Goal: Obtain resource: Download file/media

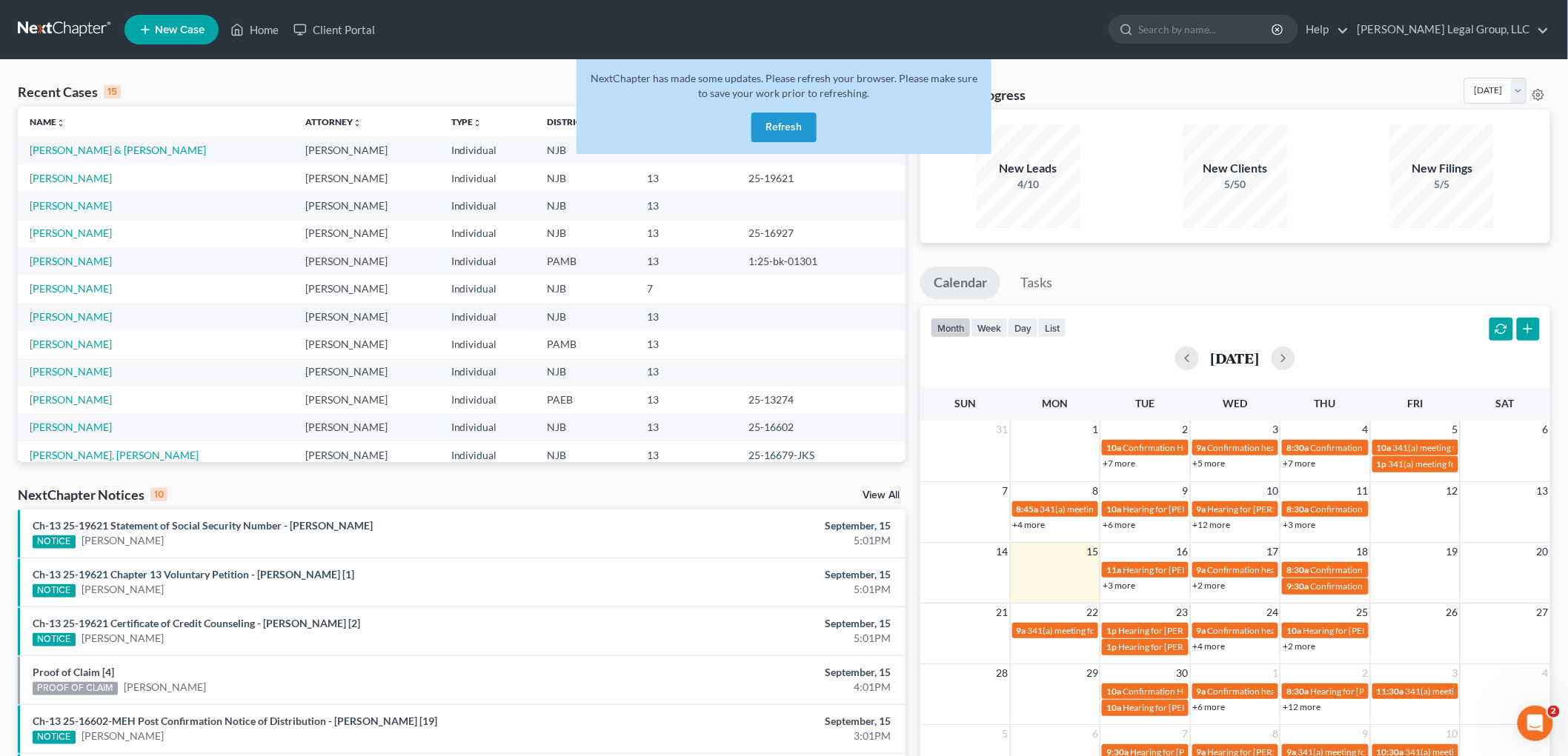
click at [797, 126] on button "Refresh" at bounding box center [783, 127] width 65 height 30
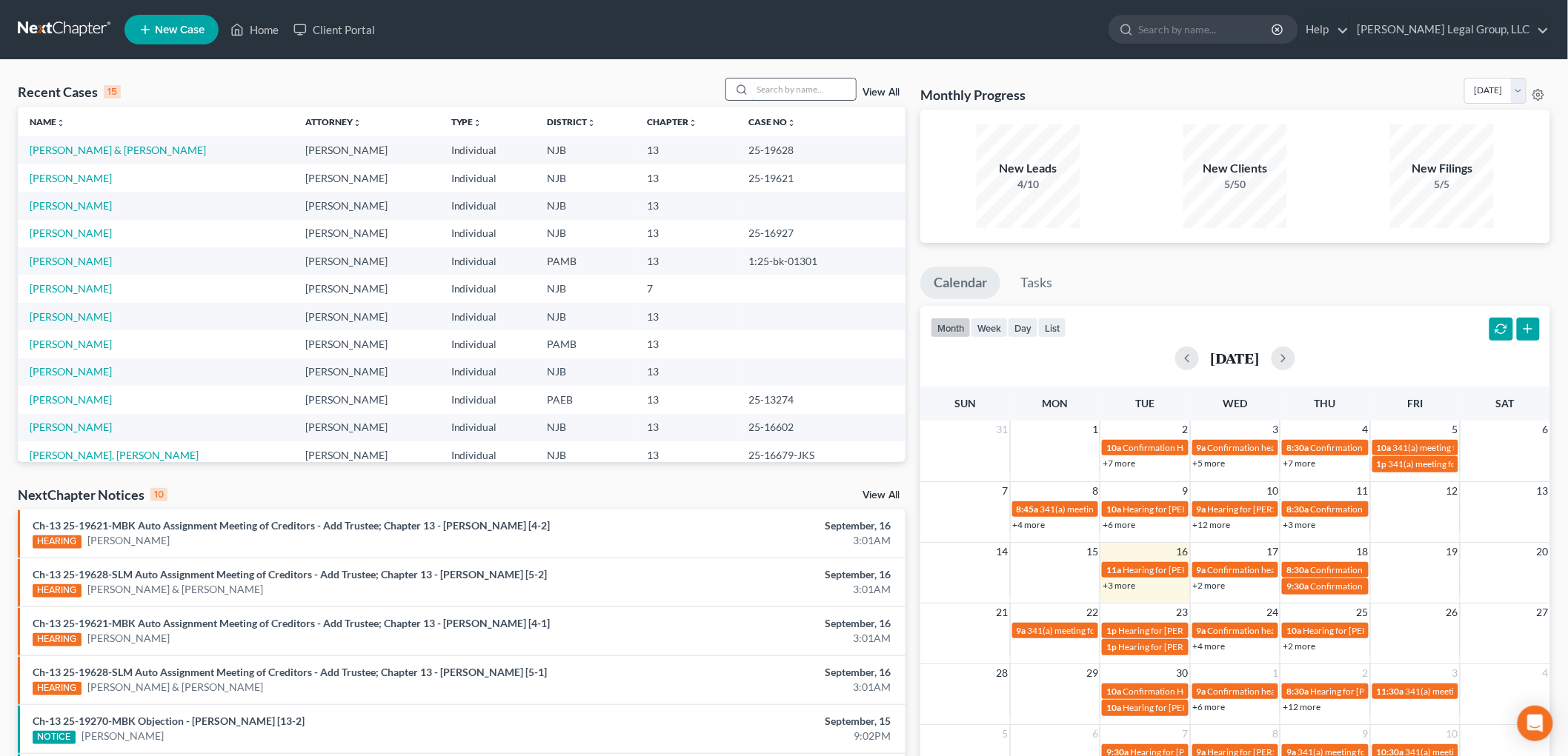
click at [801, 93] on input "search" at bounding box center [803, 89] width 104 height 22
type input "[PERSON_NAME]"
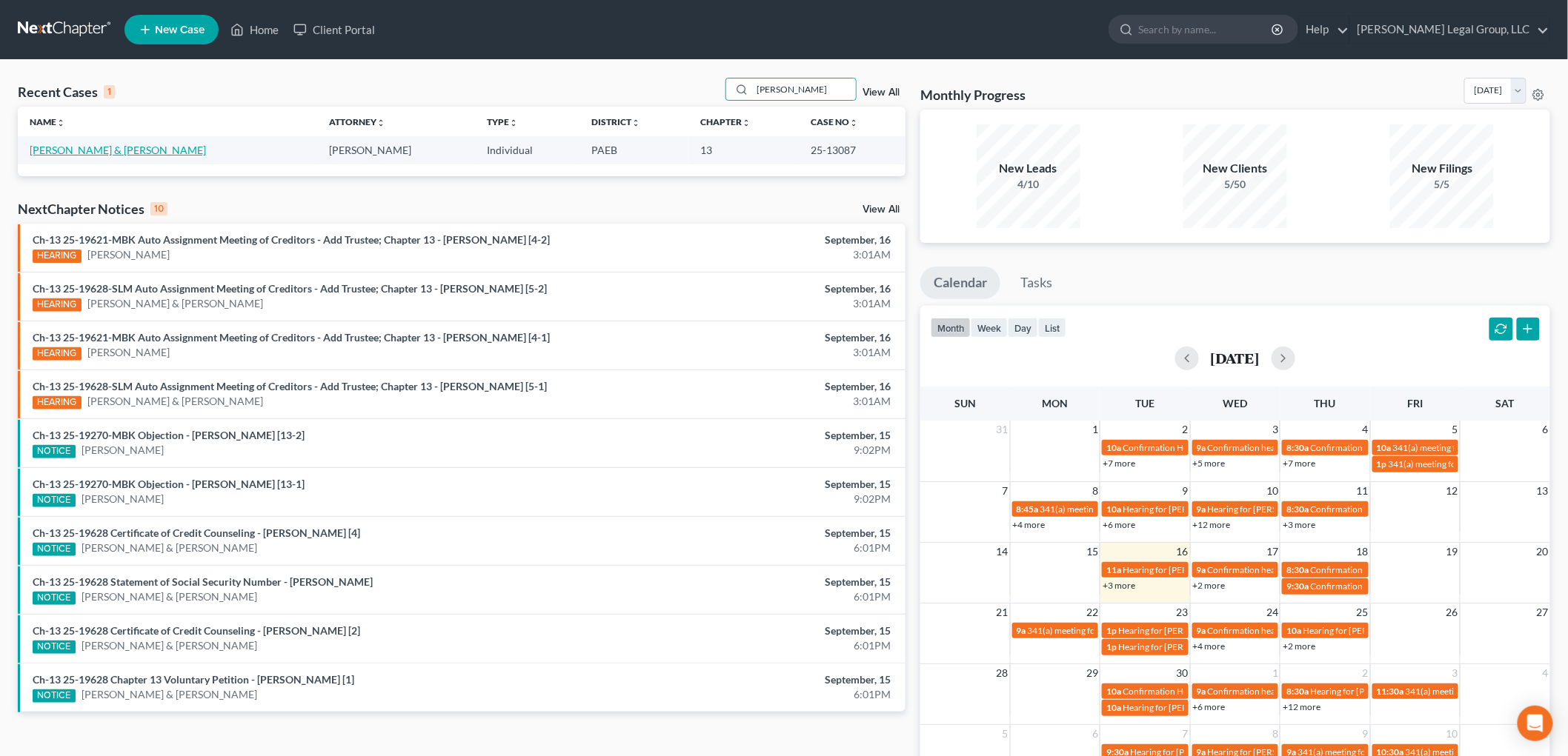
click at [123, 151] on link "[PERSON_NAME] & [PERSON_NAME]" at bounding box center [118, 150] width 176 height 12
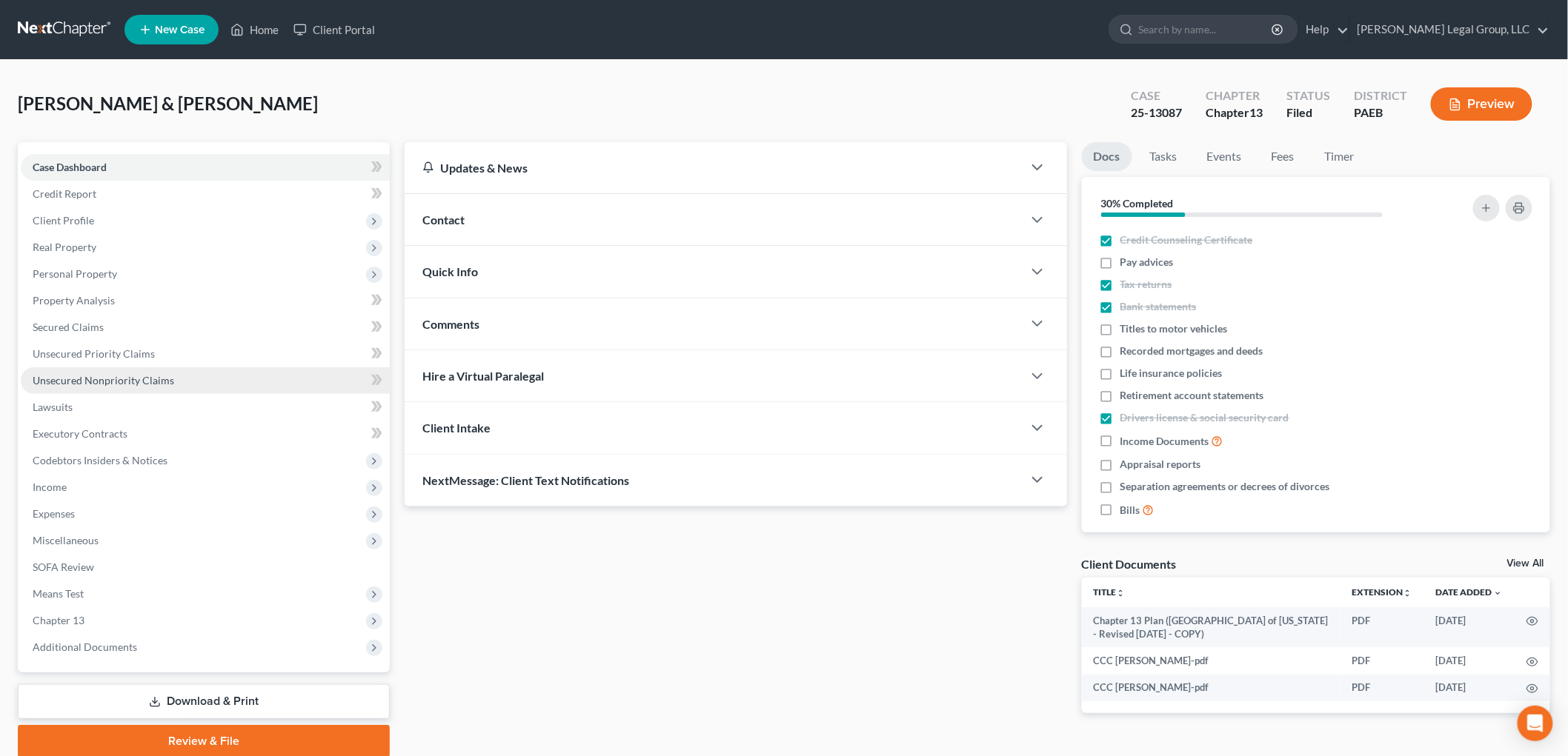
click at [85, 381] on span "Unsecured Nonpriority Claims" at bounding box center [103, 380] width 141 height 12
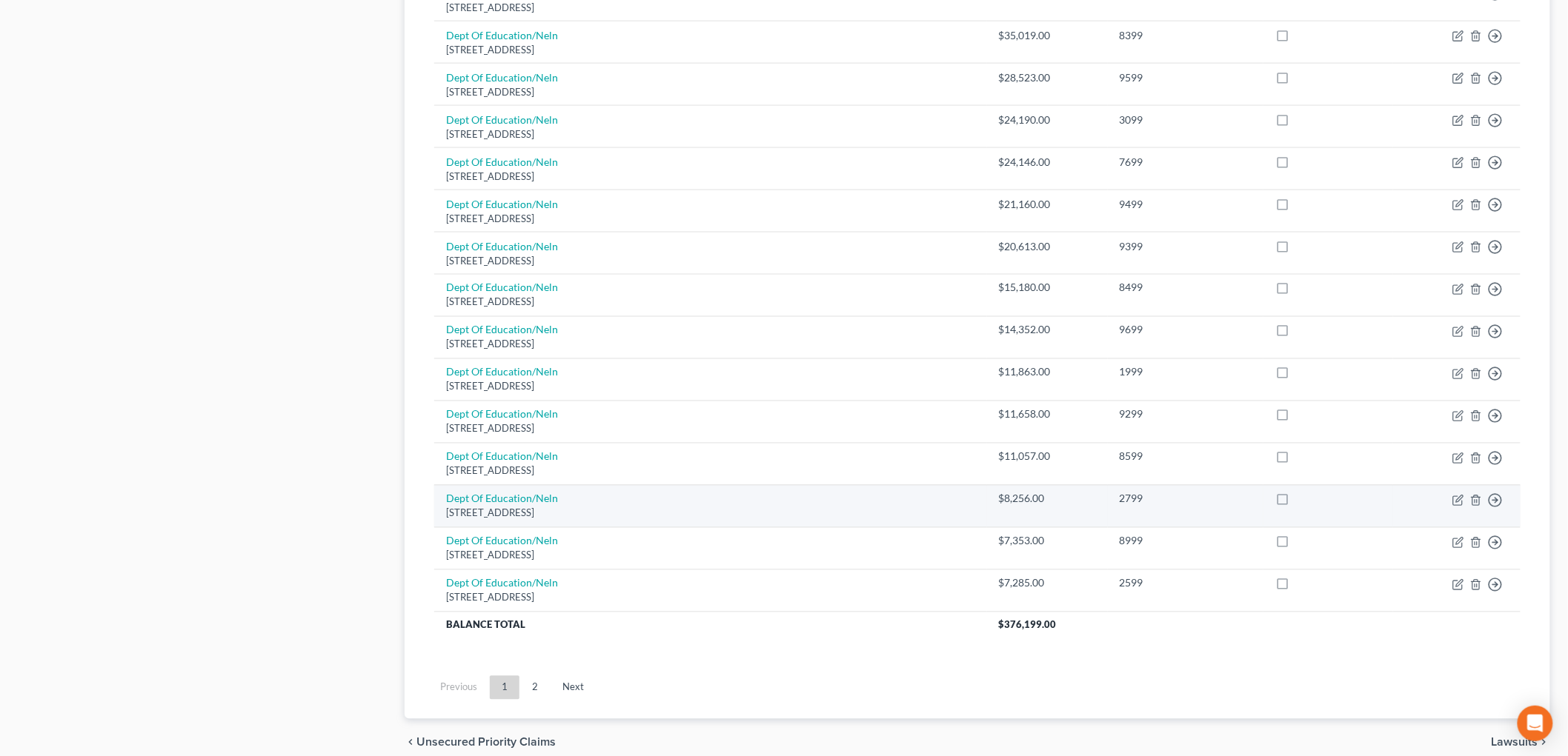
scroll to position [960, 0]
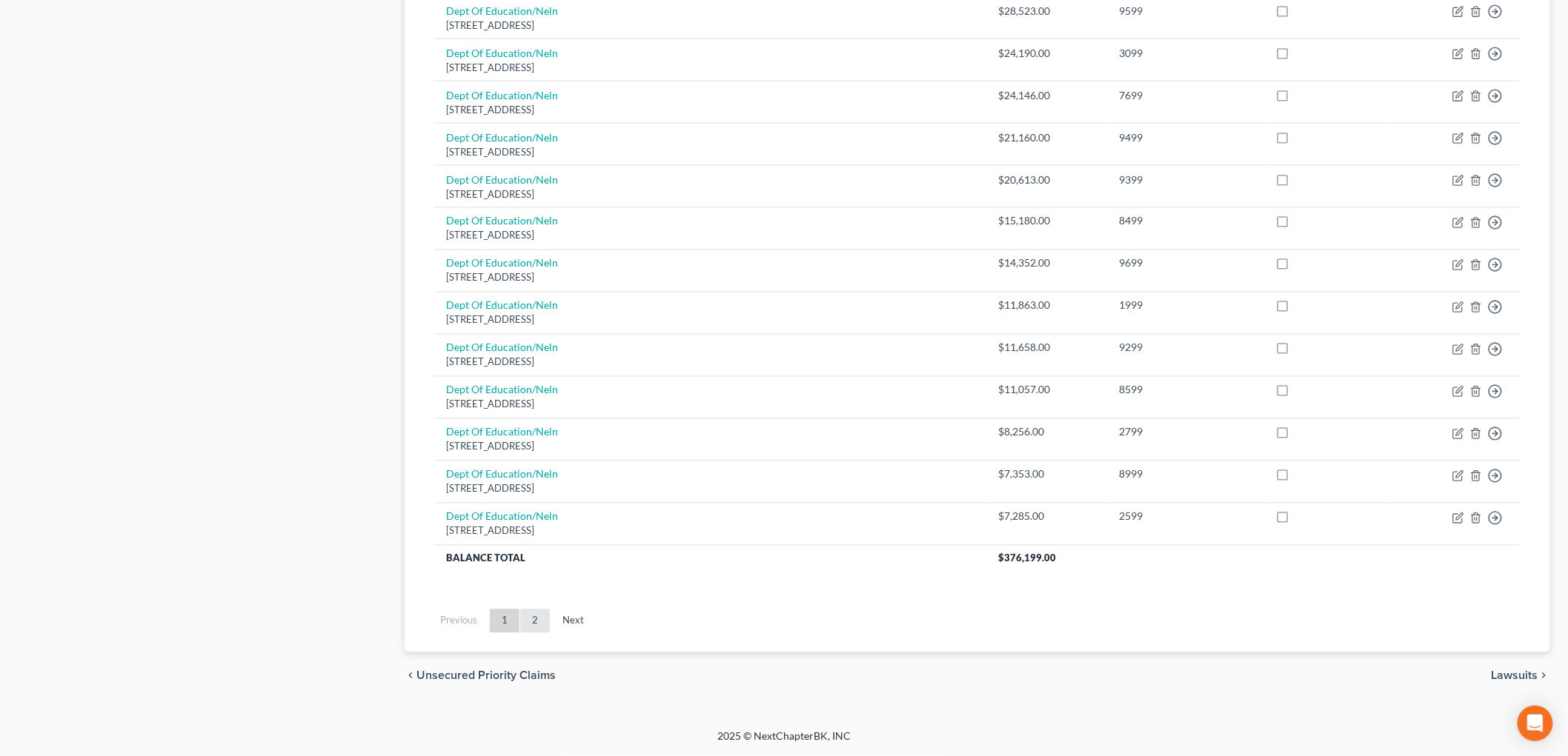
click at [537, 624] on link "2" at bounding box center [535, 621] width 30 height 24
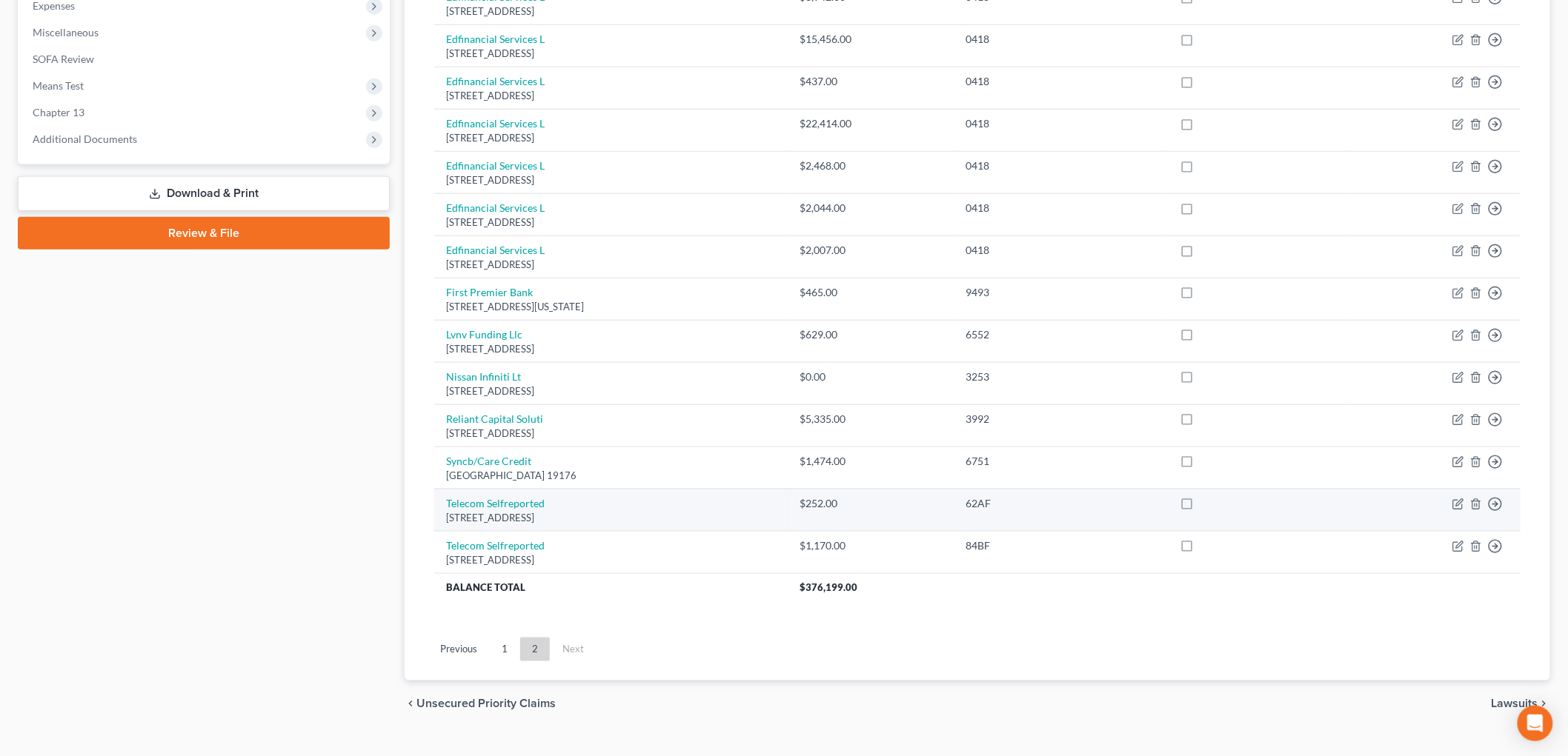
scroll to position [537, 0]
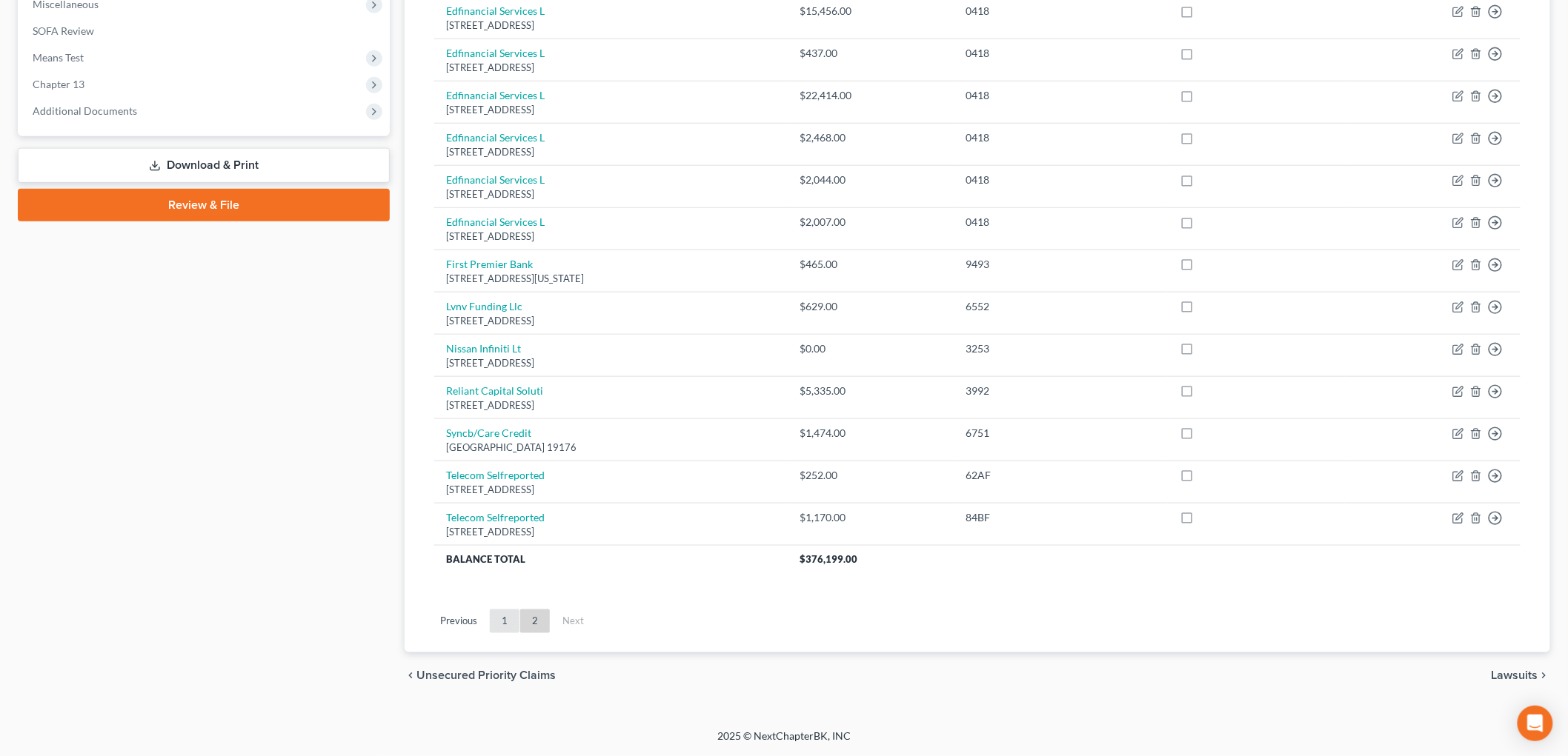
click at [512, 615] on link "1" at bounding box center [504, 621] width 30 height 24
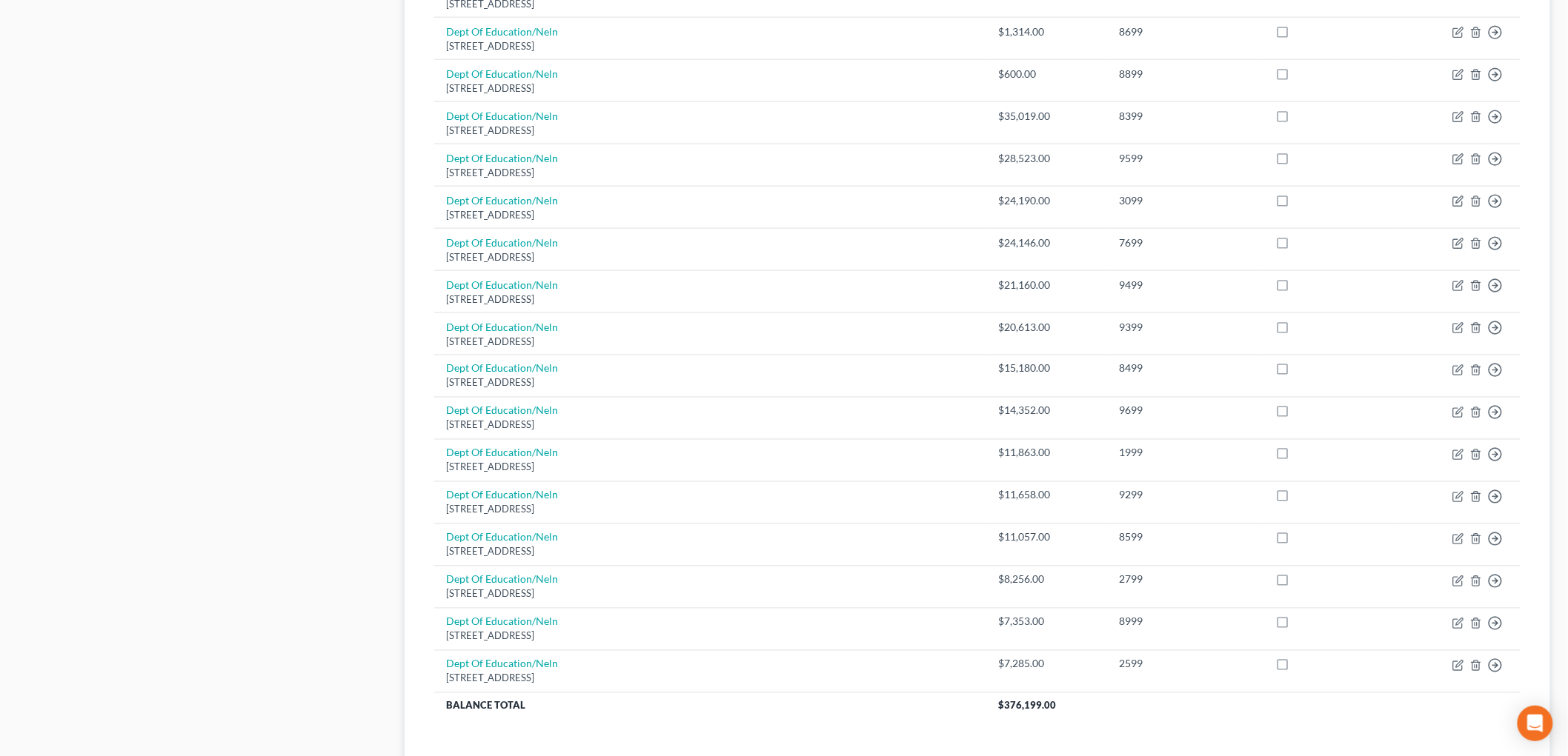
scroll to position [960, 0]
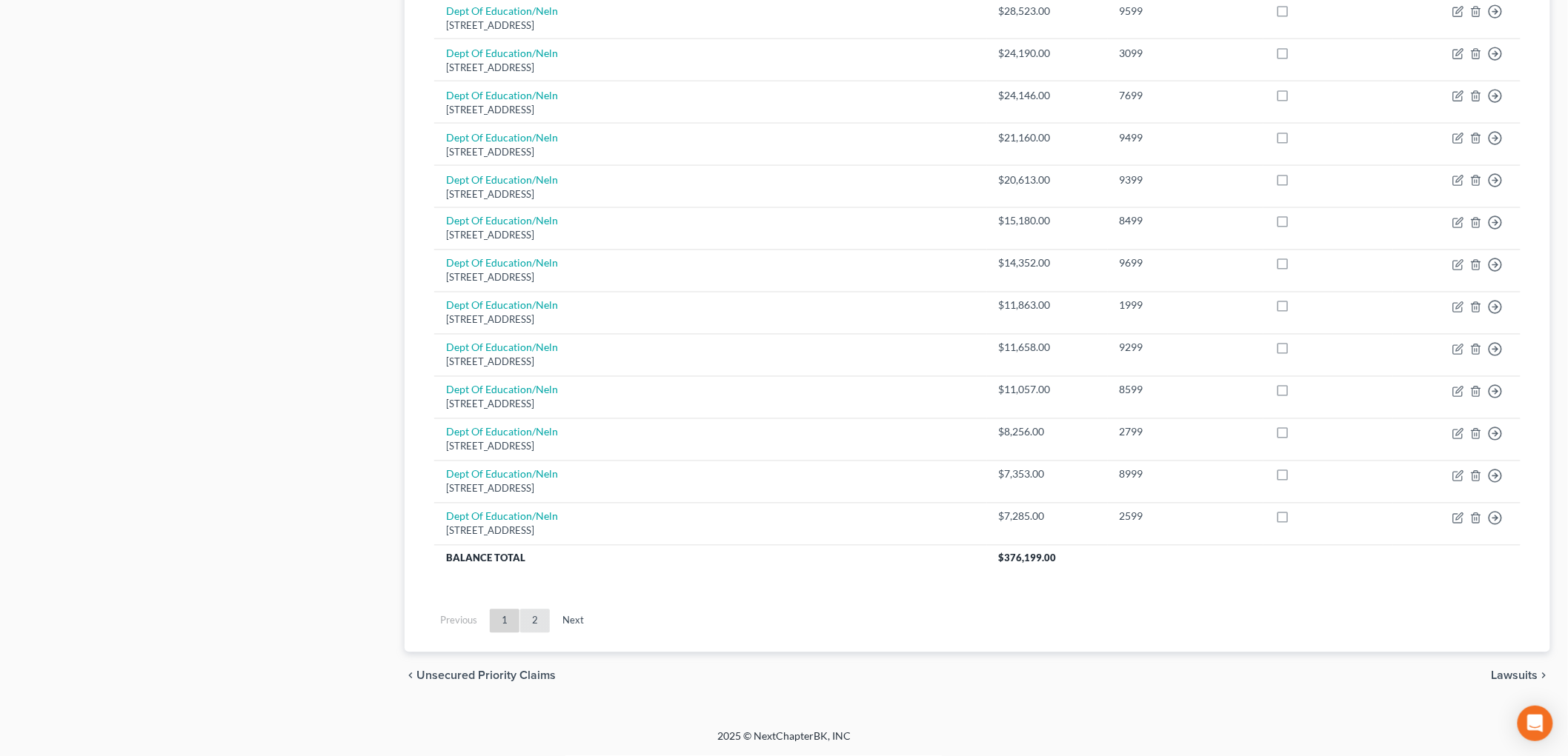
click at [547, 630] on link "2" at bounding box center [535, 621] width 30 height 24
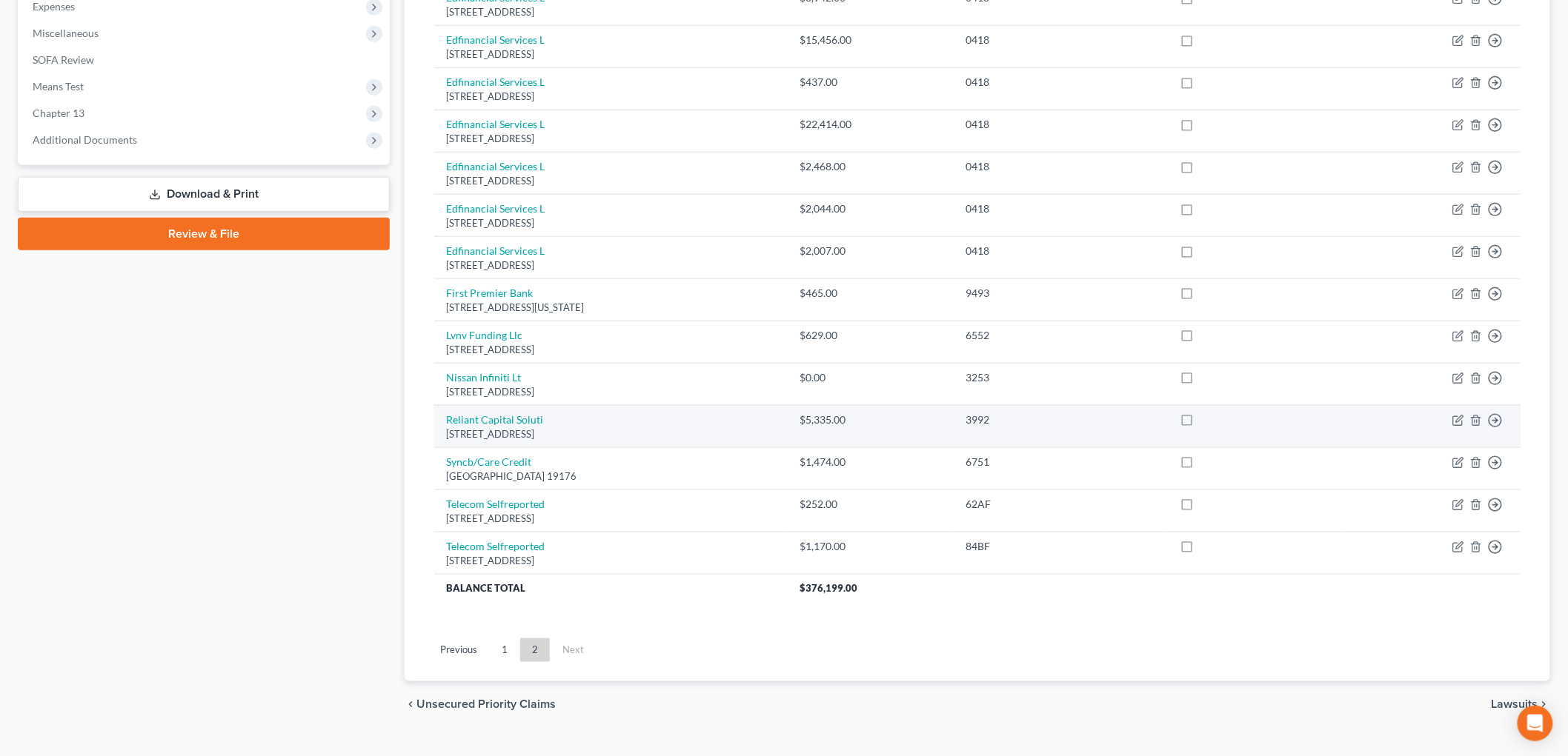
scroll to position [537, 0]
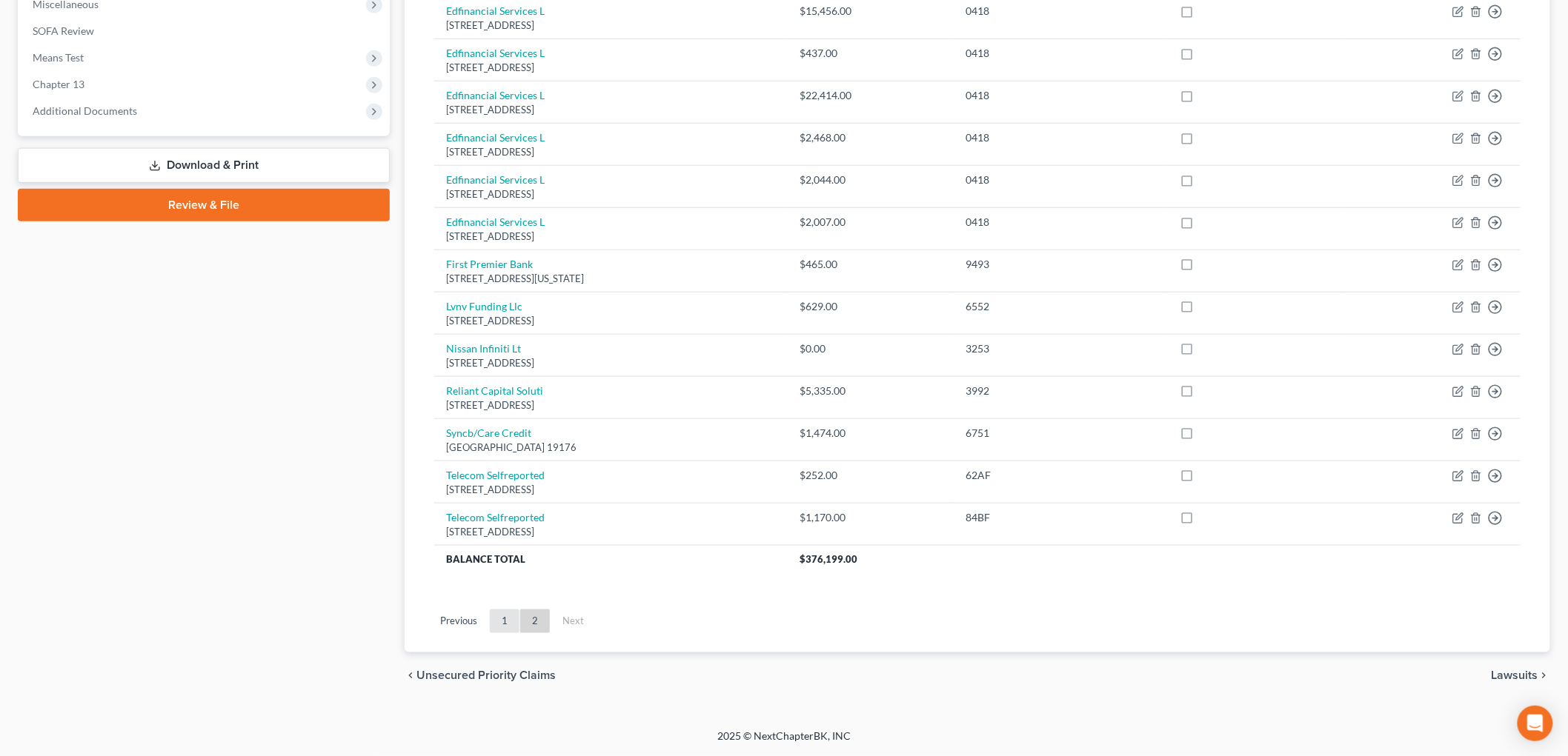
click at [498, 620] on link "1" at bounding box center [504, 621] width 30 height 24
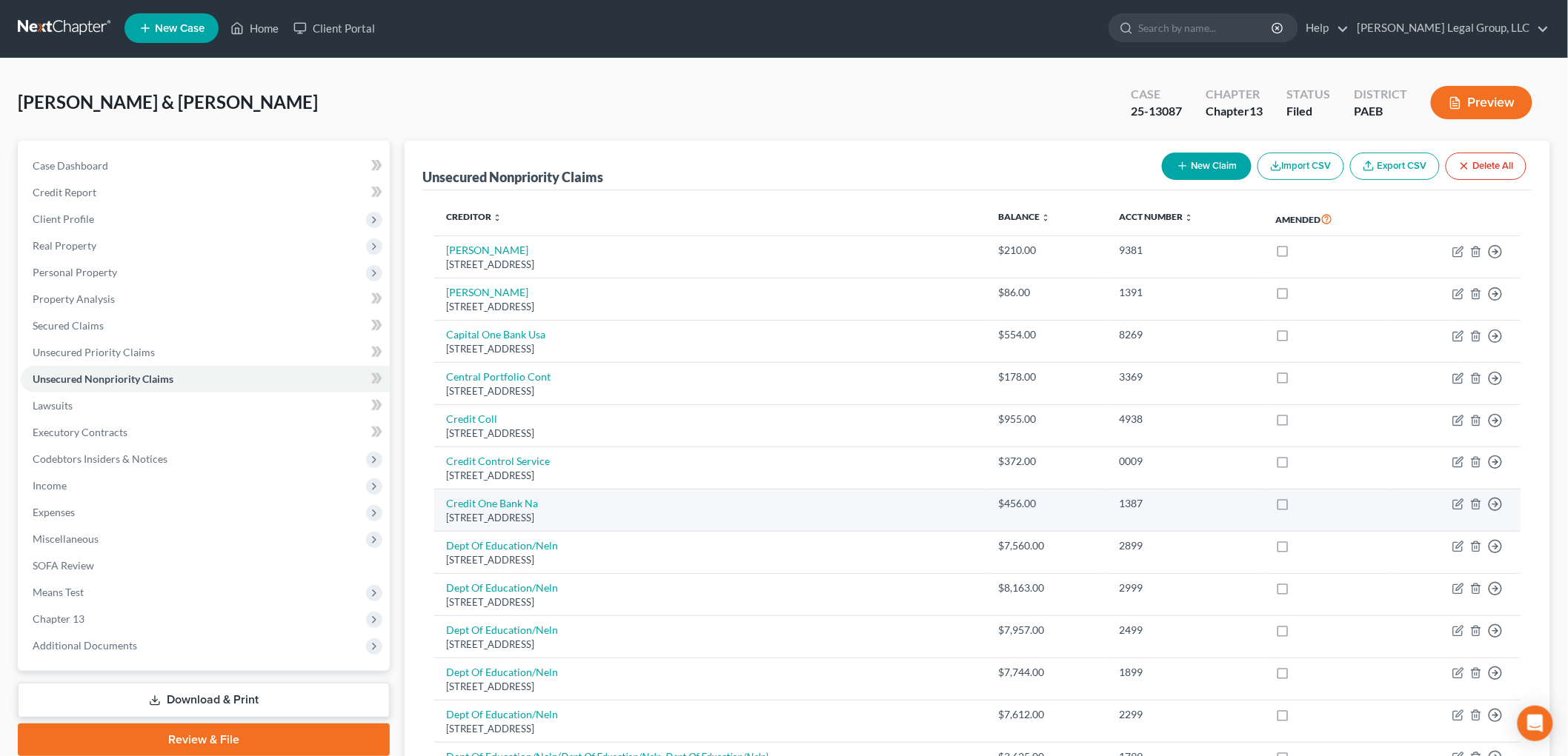
scroll to position [0, 0]
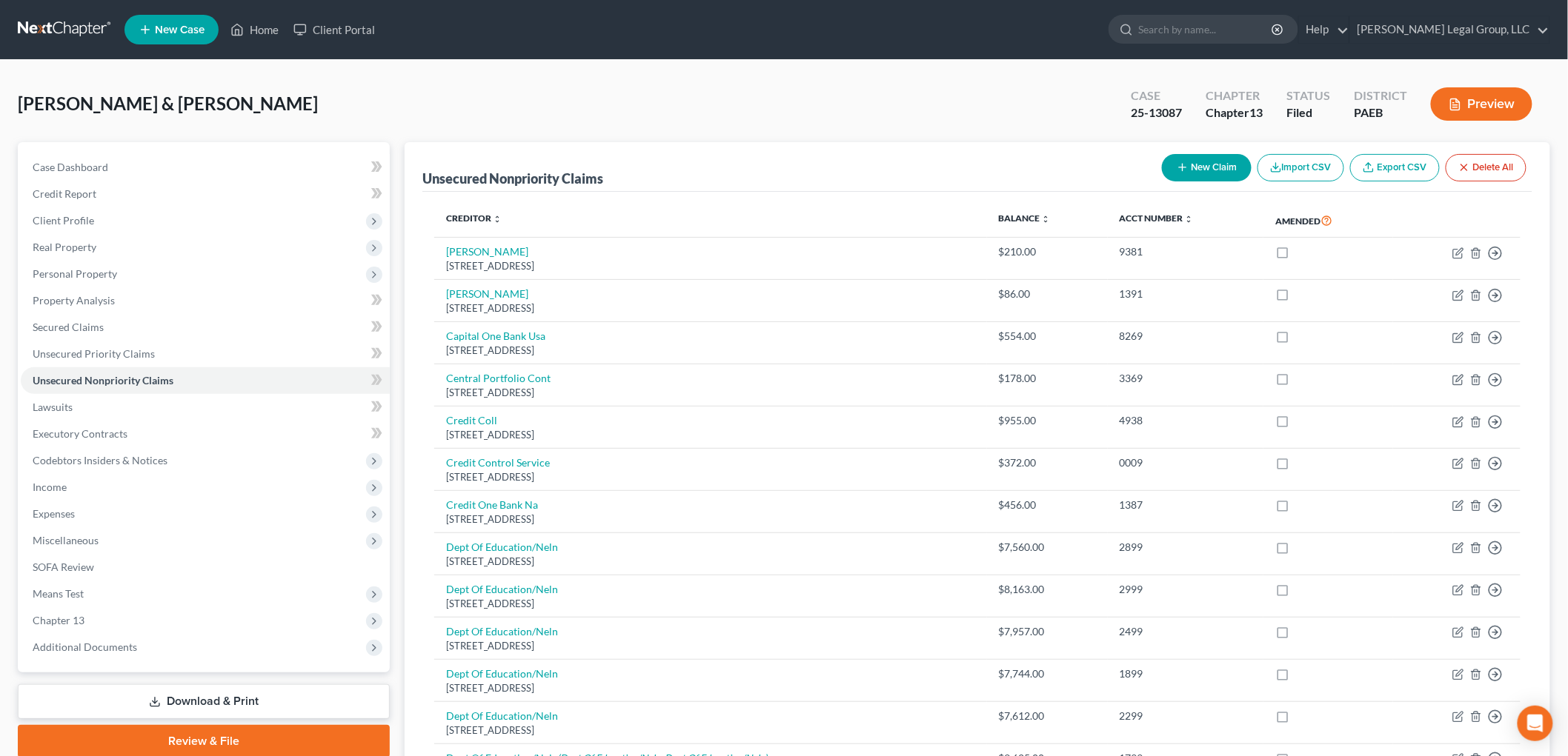
click at [248, 705] on link "Download & Print" at bounding box center [203, 702] width 372 height 35
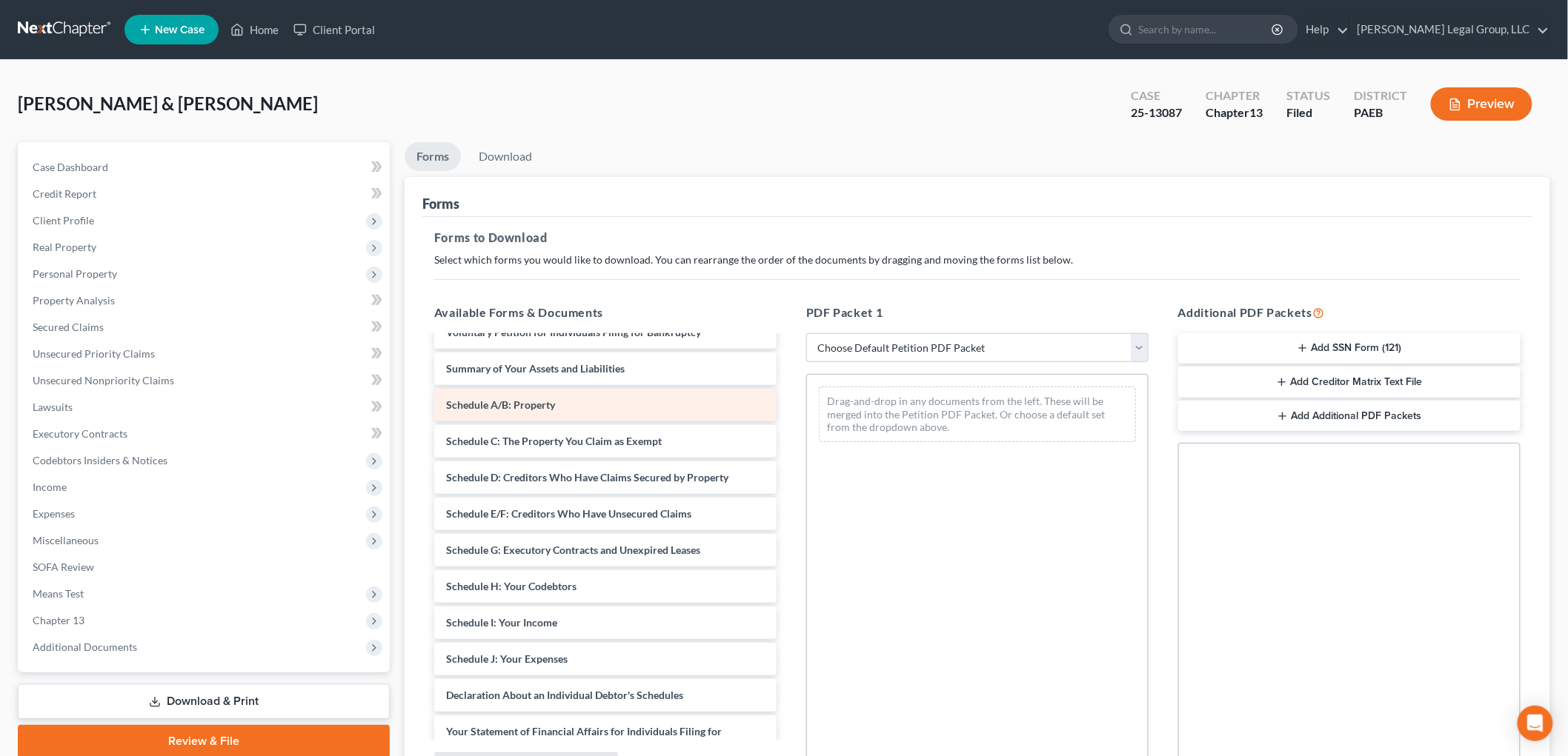
scroll to position [246, 0]
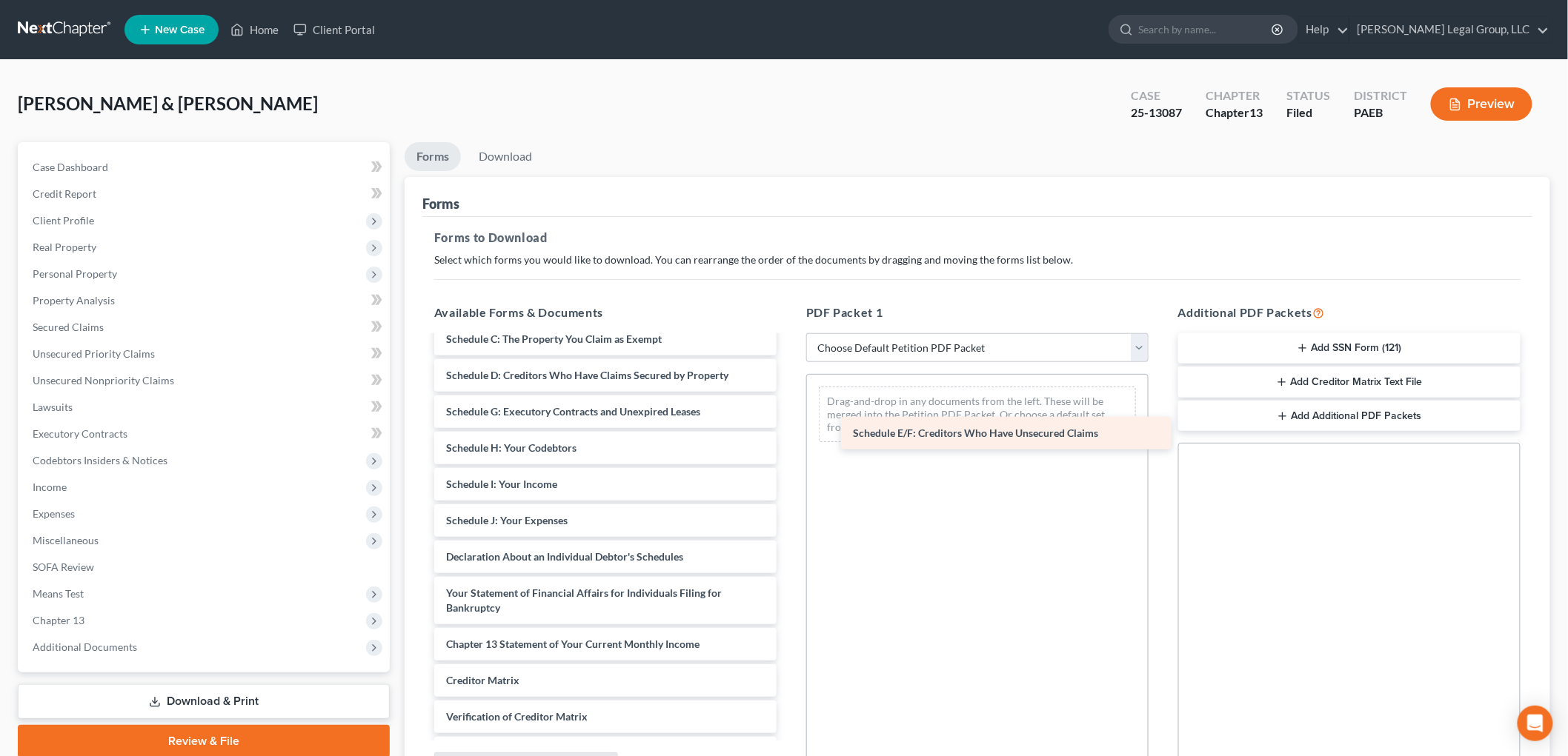
drag, startPoint x: 605, startPoint y: 409, endPoint x: 1011, endPoint y: 432, distance: 406.7
click at [788, 432] on div "Schedule E/F: Creditors Who Have Unsecured Claims Chapter 13 Plan ([GEOGRAPHIC_…" at bounding box center [605, 456] width 366 height 731
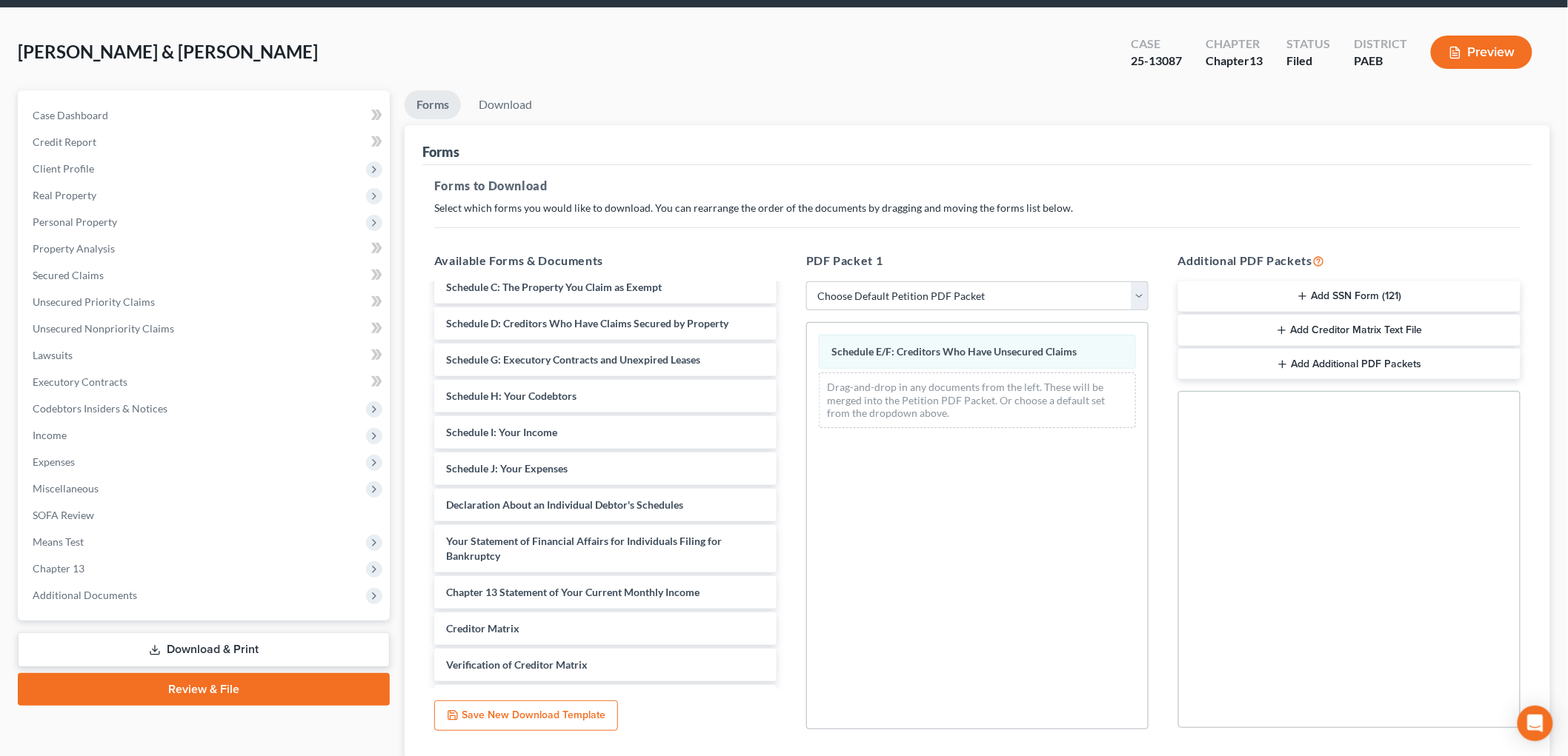
scroll to position [159, 0]
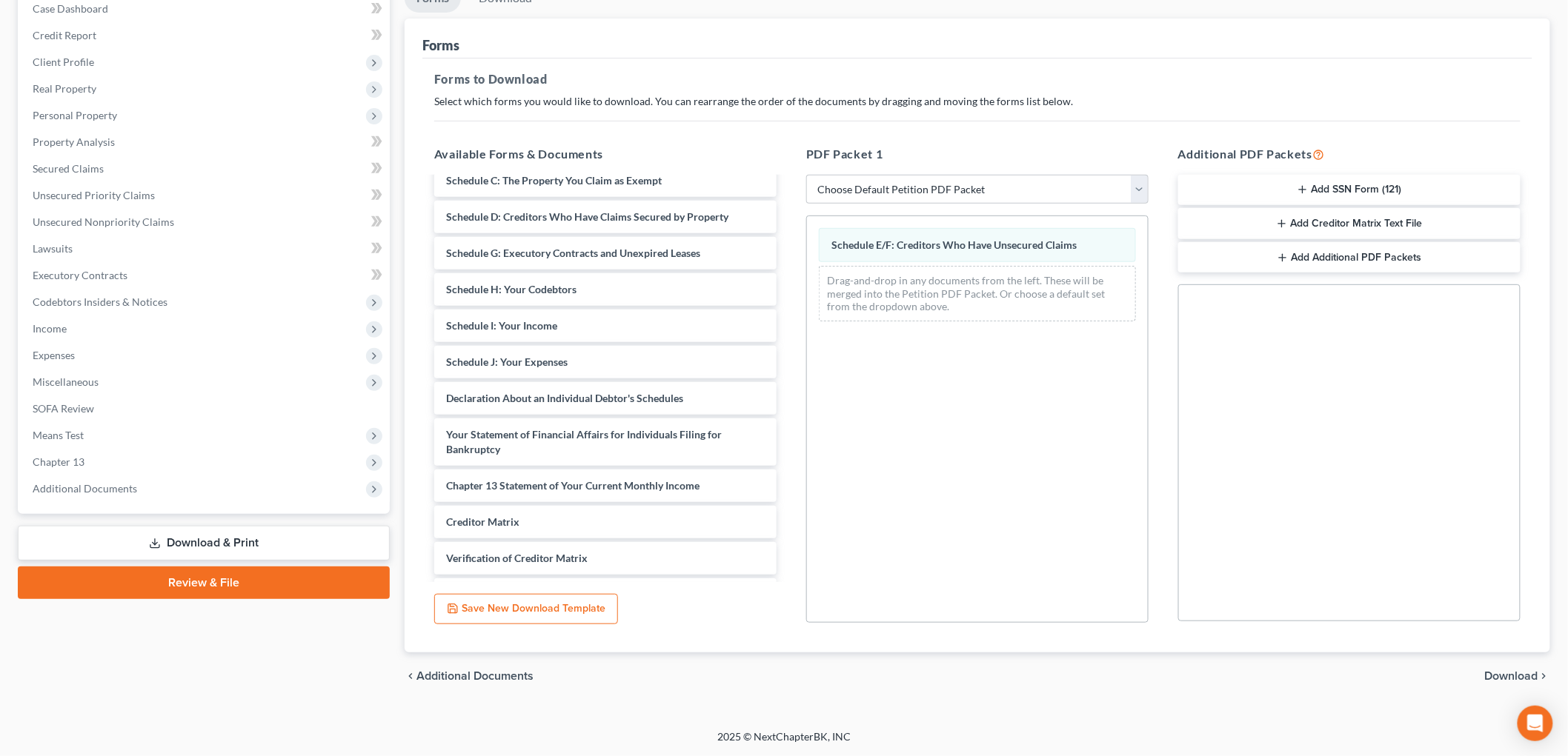
click at [1504, 672] on span "Download" at bounding box center [1511, 677] width 53 height 12
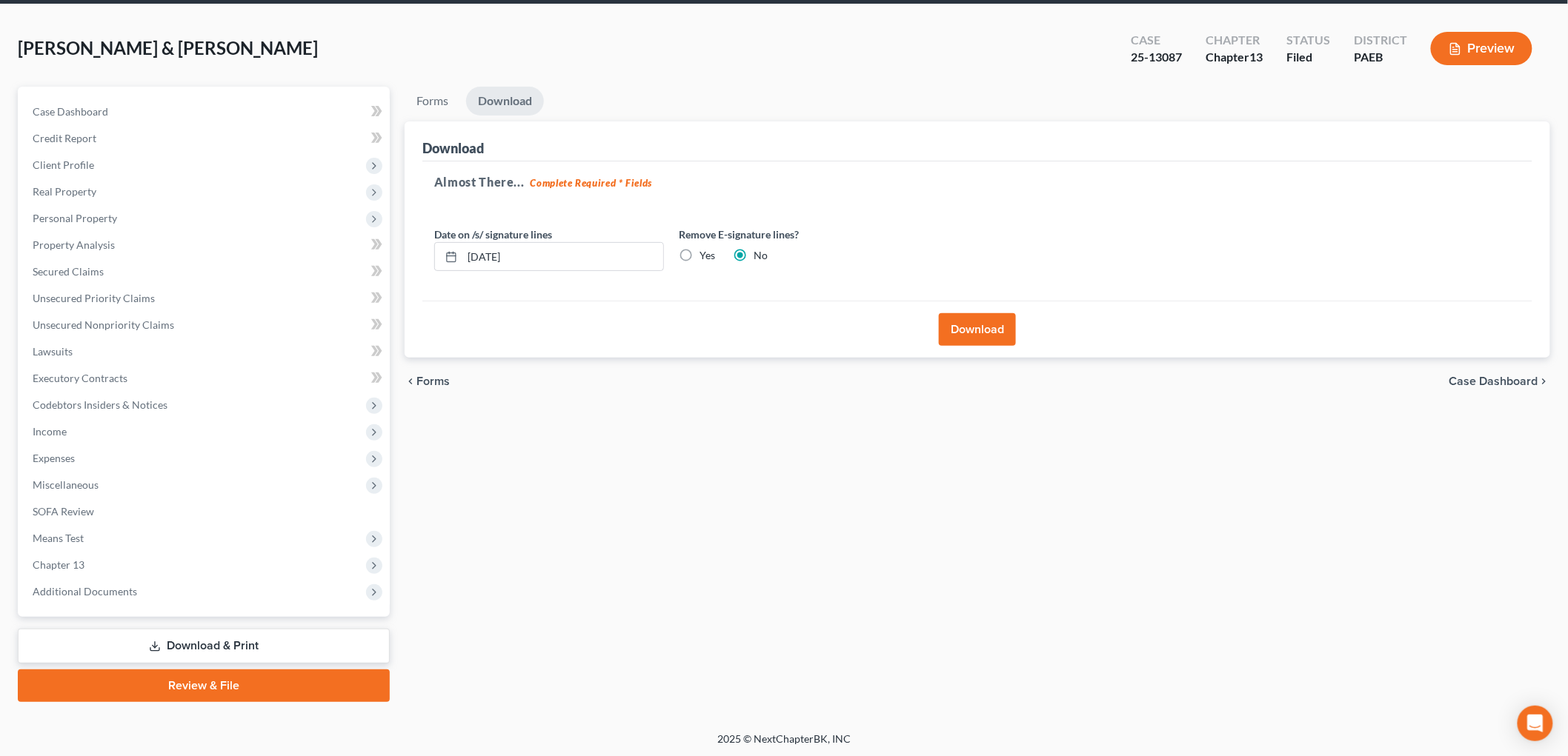
click at [973, 321] on button "Download" at bounding box center [977, 329] width 77 height 32
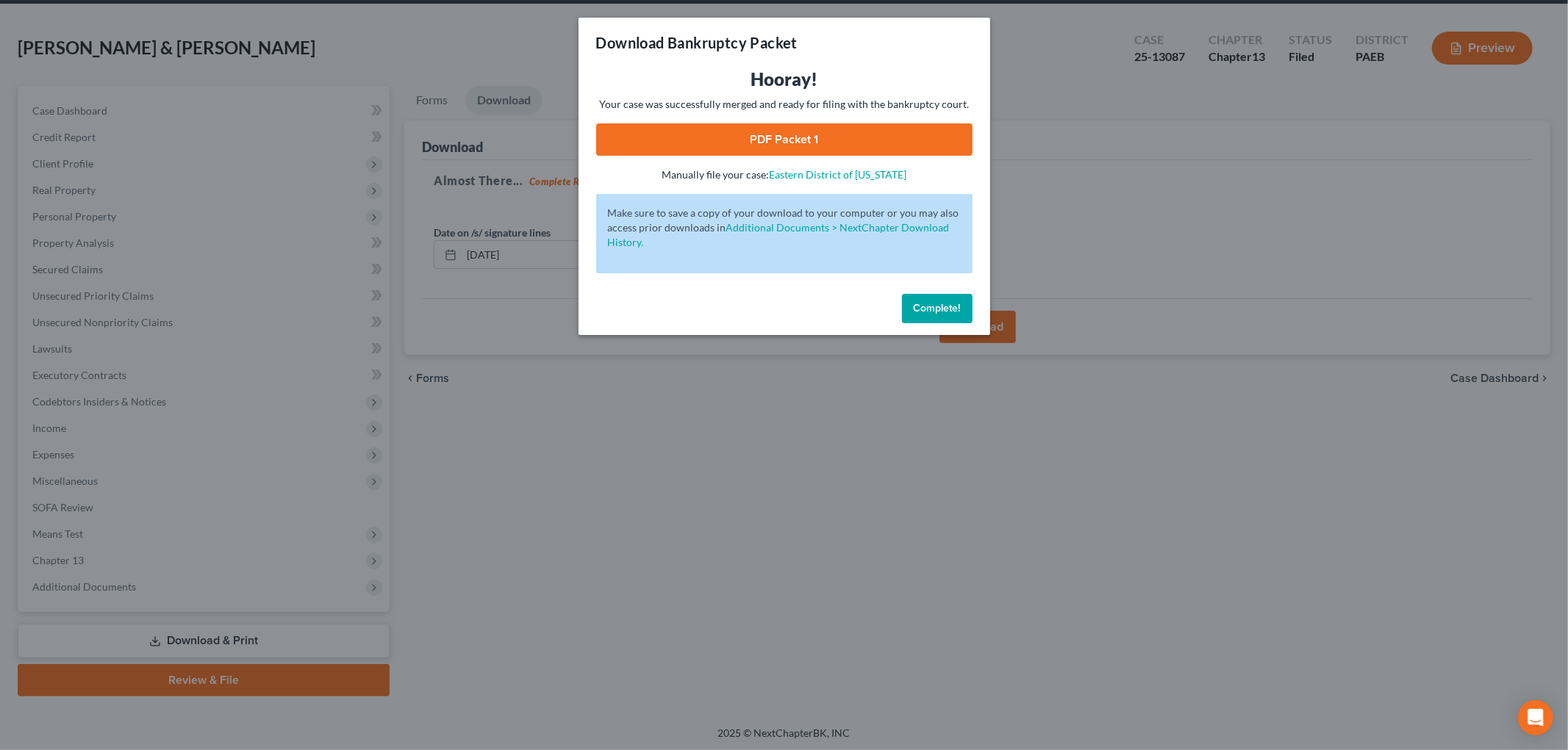
click at [804, 141] on link "PDF Packet 1" at bounding box center [784, 139] width 376 height 32
click at [941, 310] on span "Complete!" at bounding box center [937, 308] width 47 height 12
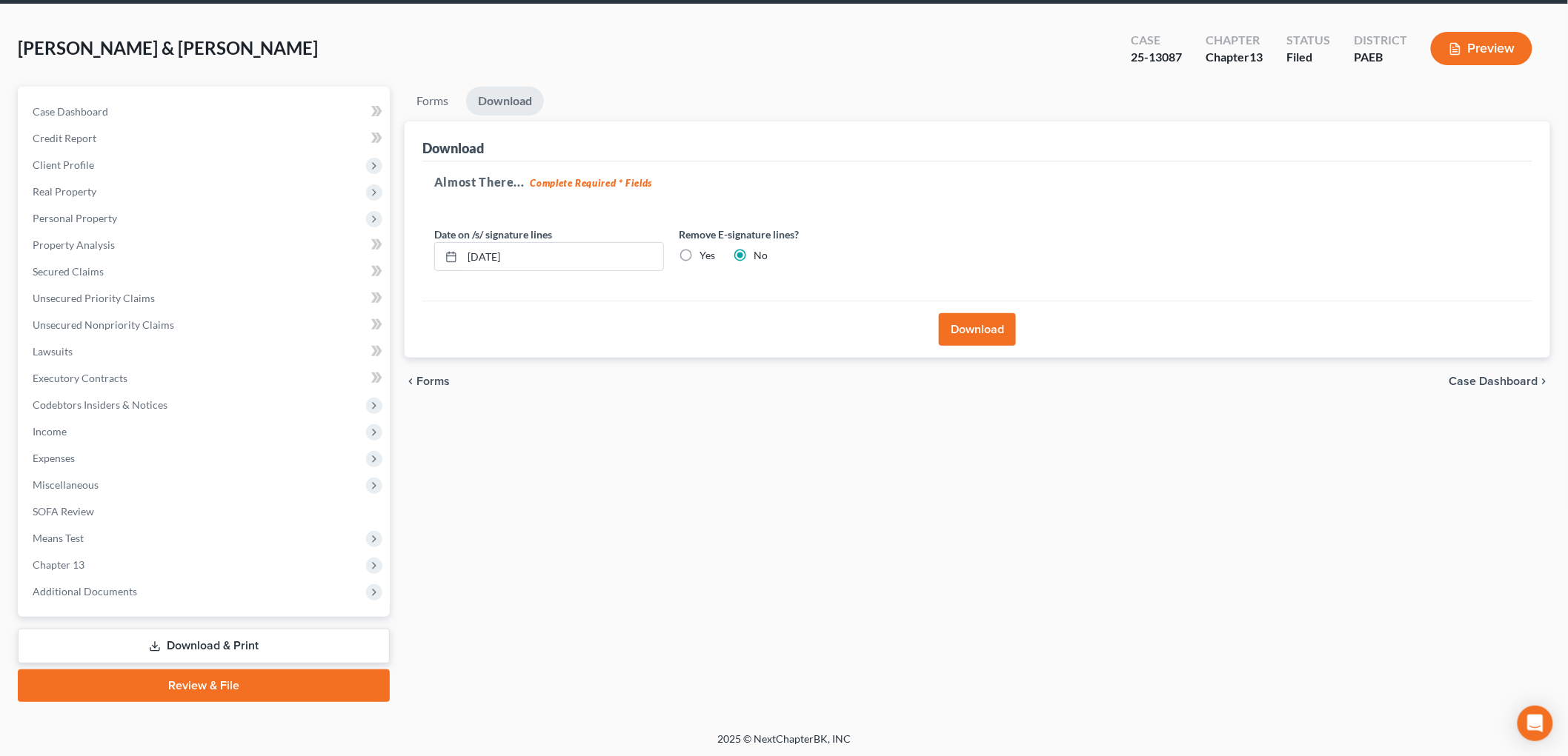
click at [204, 631] on link "Download & Print" at bounding box center [203, 646] width 372 height 35
click at [267, 646] on link "Download & Print" at bounding box center [203, 646] width 372 height 35
click at [220, 631] on link "Download & Print" at bounding box center [203, 646] width 372 height 35
click at [125, 472] on span "Miscellaneous" at bounding box center [206, 485] width 369 height 27
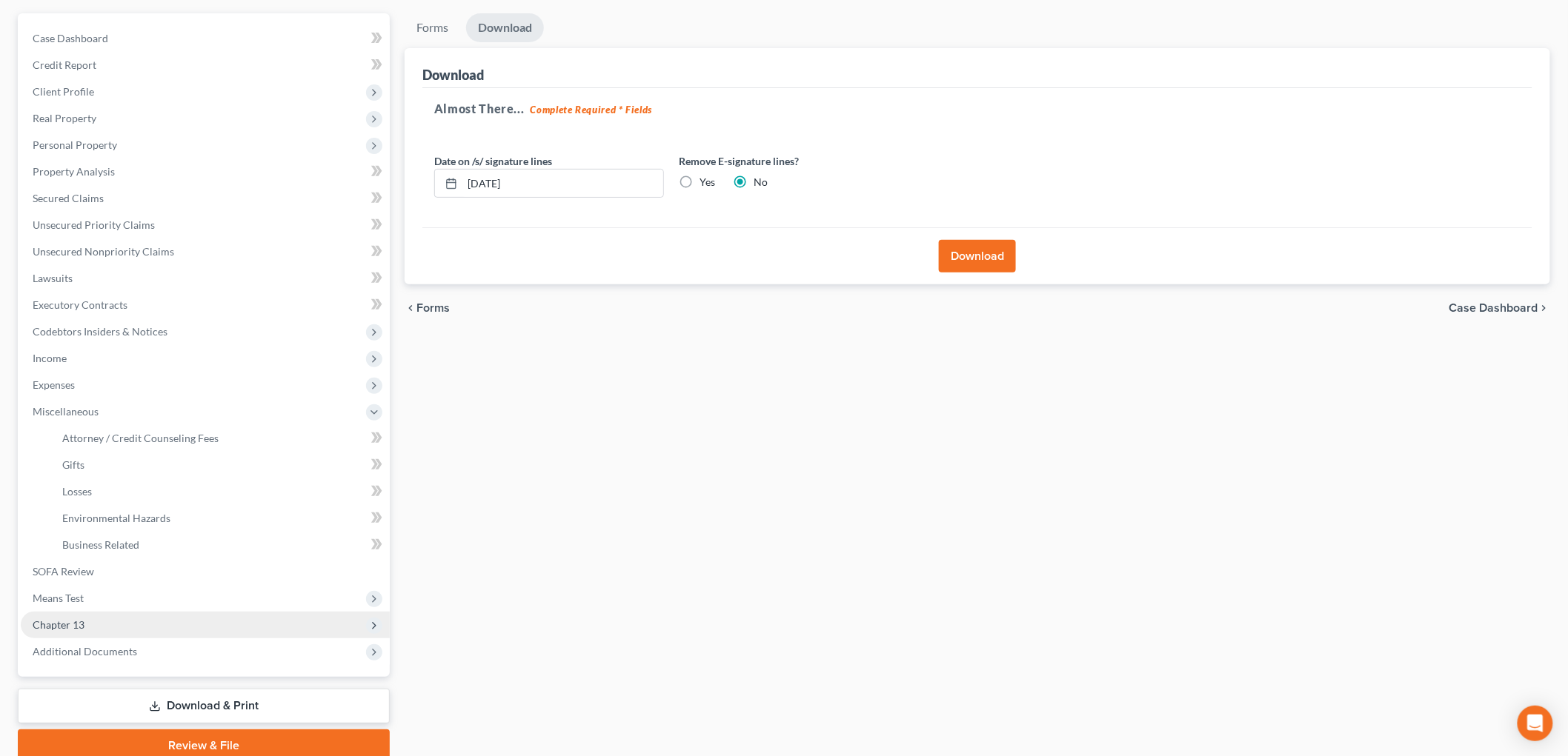
scroll to position [189, 0]
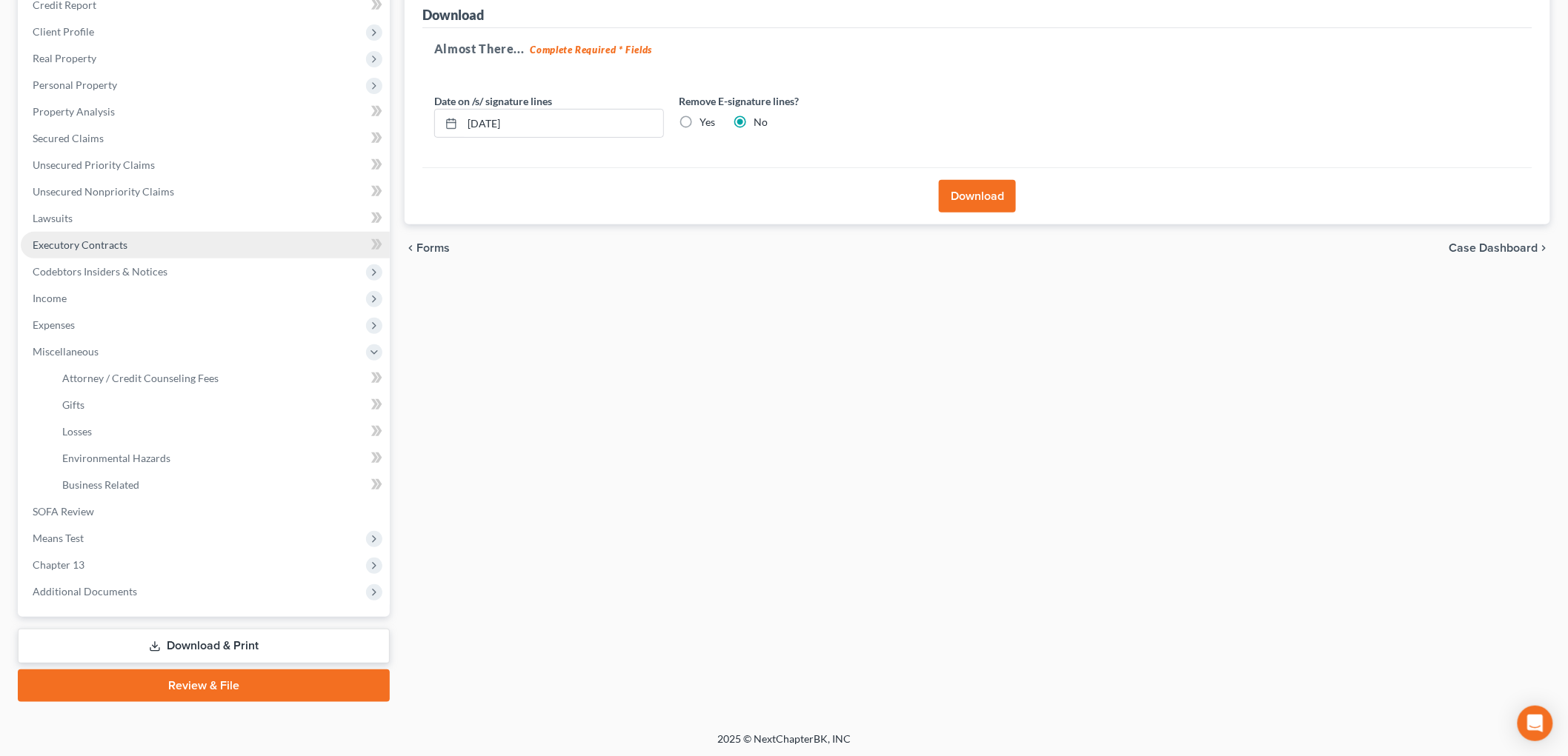
click at [98, 250] on link "Executory Contracts" at bounding box center [206, 245] width 369 height 27
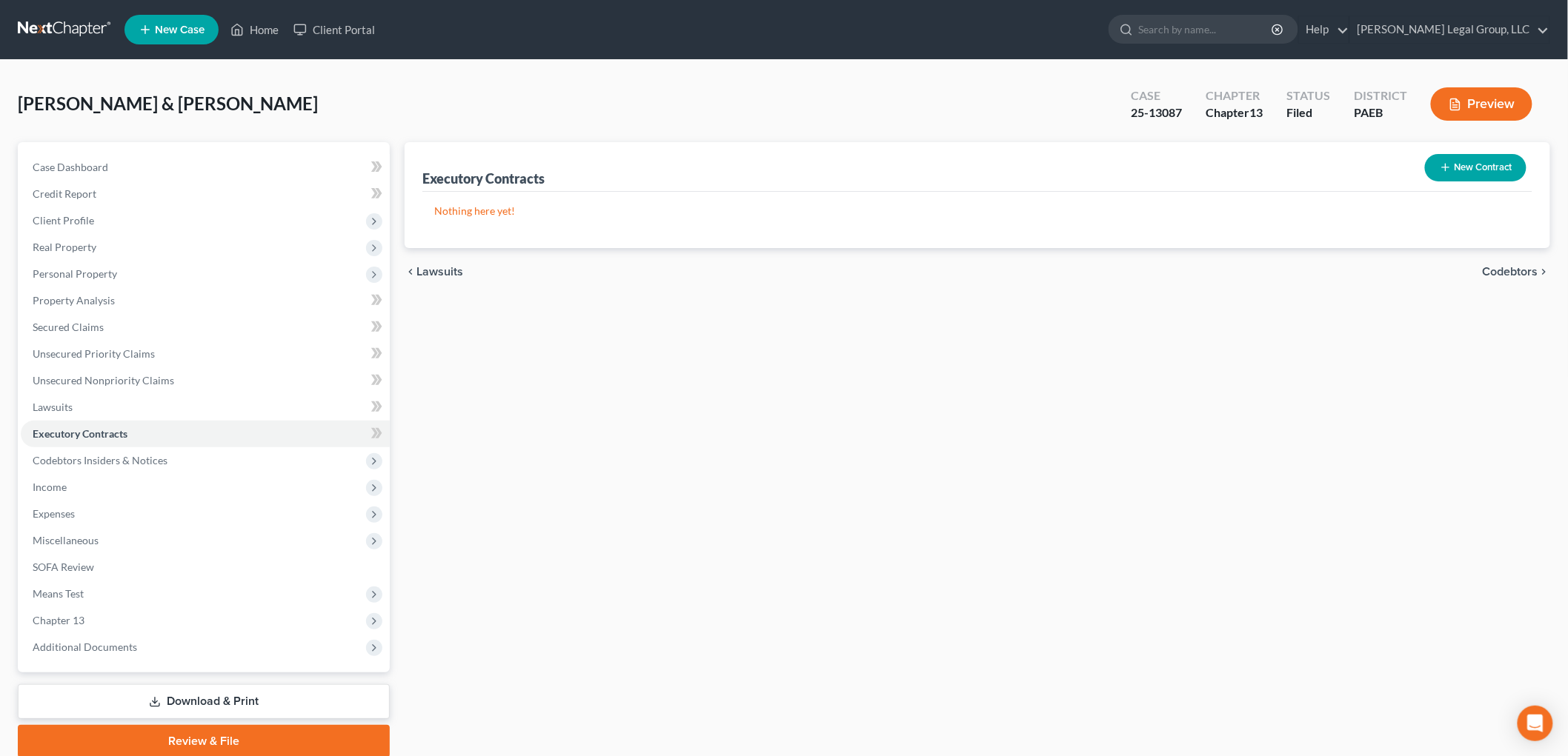
click at [208, 704] on link "Download & Print" at bounding box center [203, 702] width 372 height 35
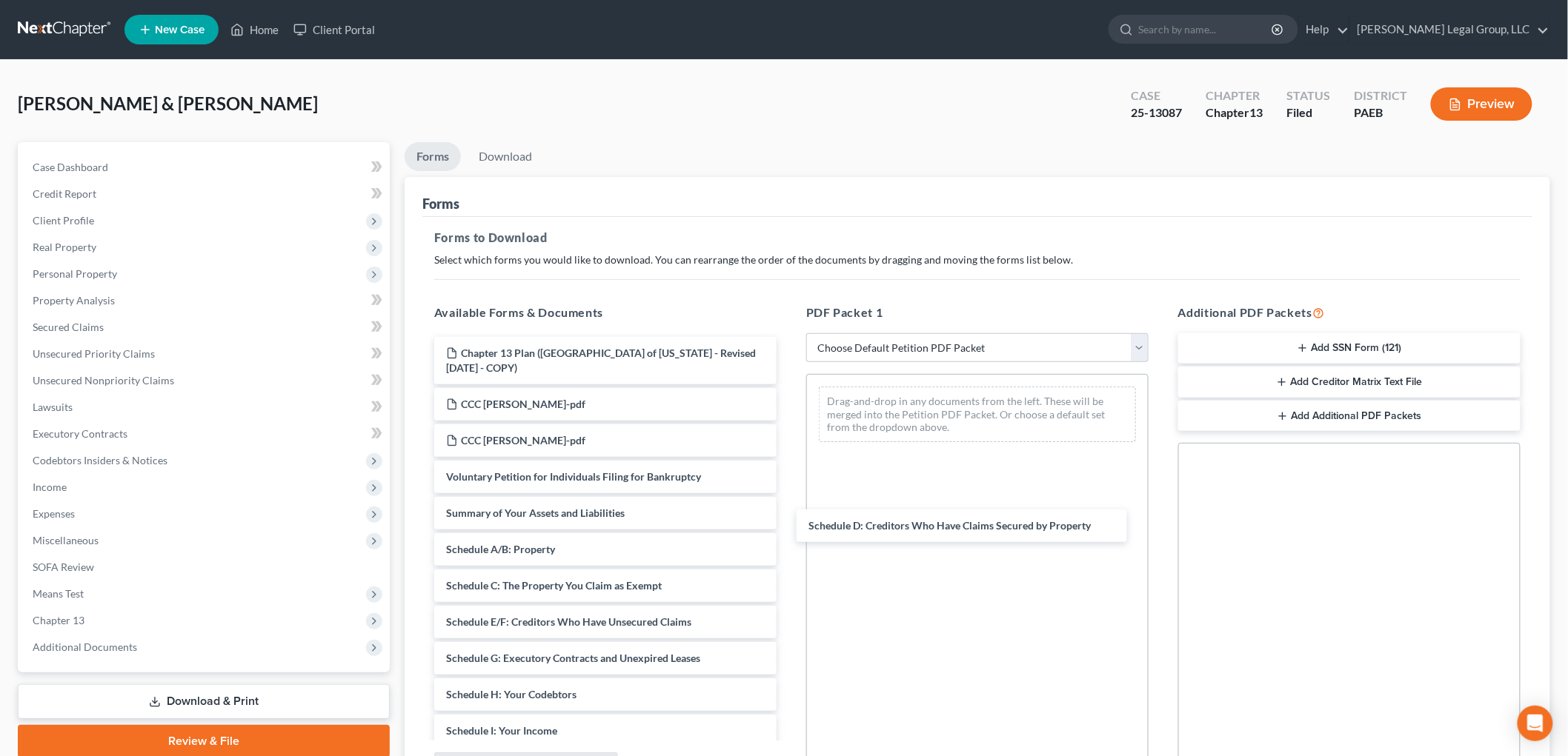
drag, startPoint x: 603, startPoint y: 623, endPoint x: 935, endPoint y: 542, distance: 341.7
click at [788, 528] on div "Schedule D: Creditors Who Have Claims Secured by Property Chapter 13 Plan ([GEO…" at bounding box center [605, 702] width 366 height 731
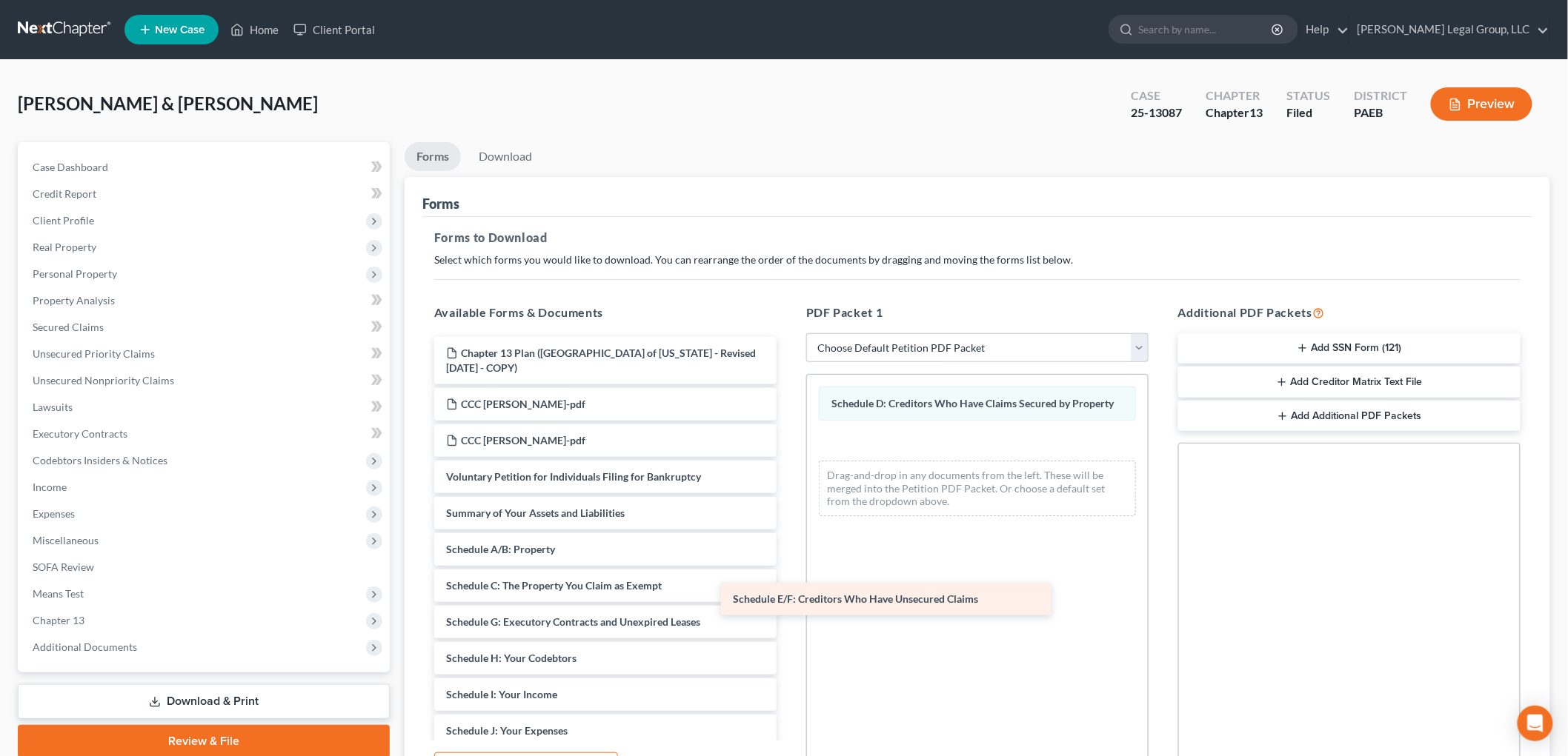
drag, startPoint x: 646, startPoint y: 617, endPoint x: 1021, endPoint y: 569, distance: 378.1
click at [788, 569] on div "Schedule E/F: Creditors Who Have Unsecured Claims Chapter 13 Plan ([GEOGRAPHIC_…" at bounding box center [605, 684] width 366 height 694
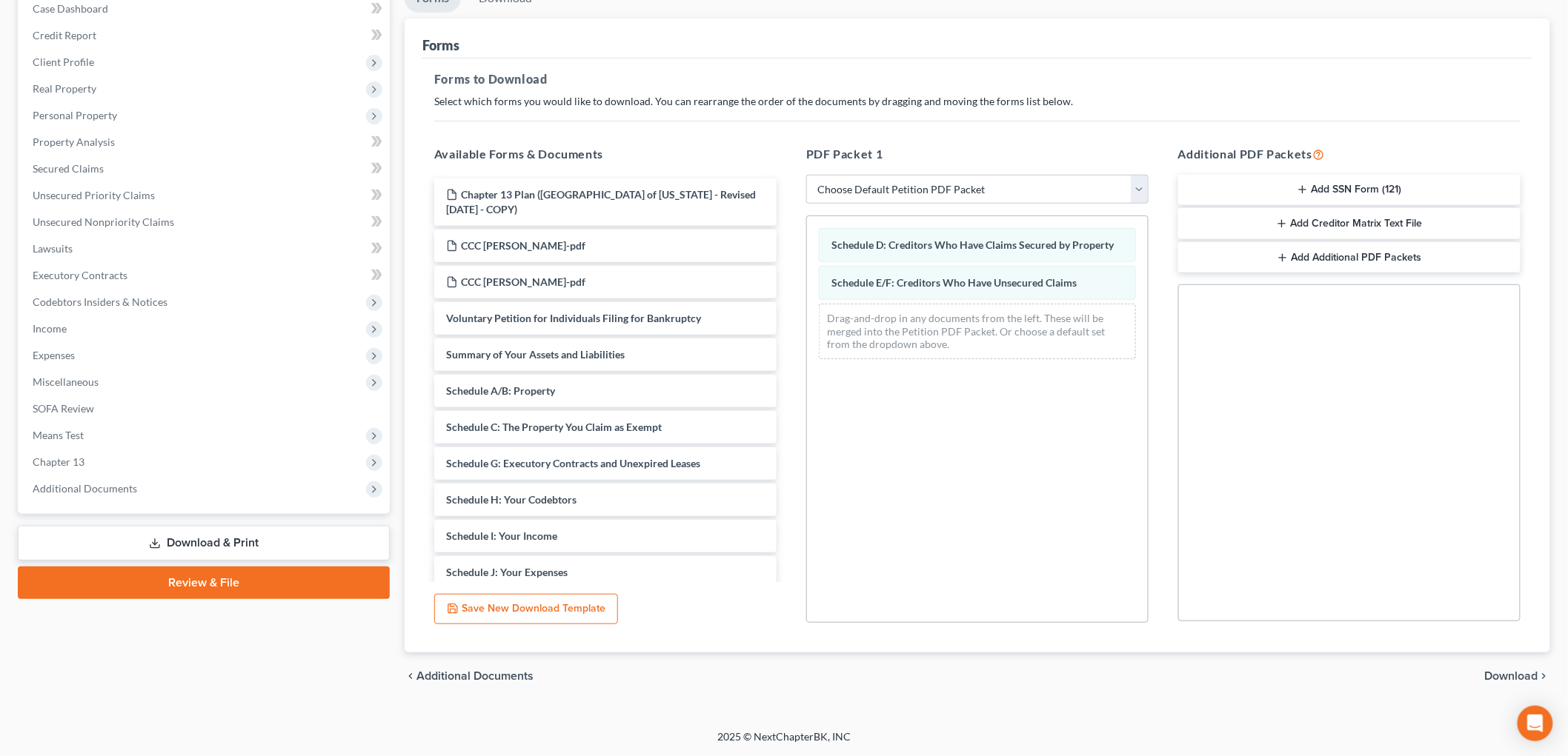
click at [1508, 671] on span "Download" at bounding box center [1511, 677] width 53 height 12
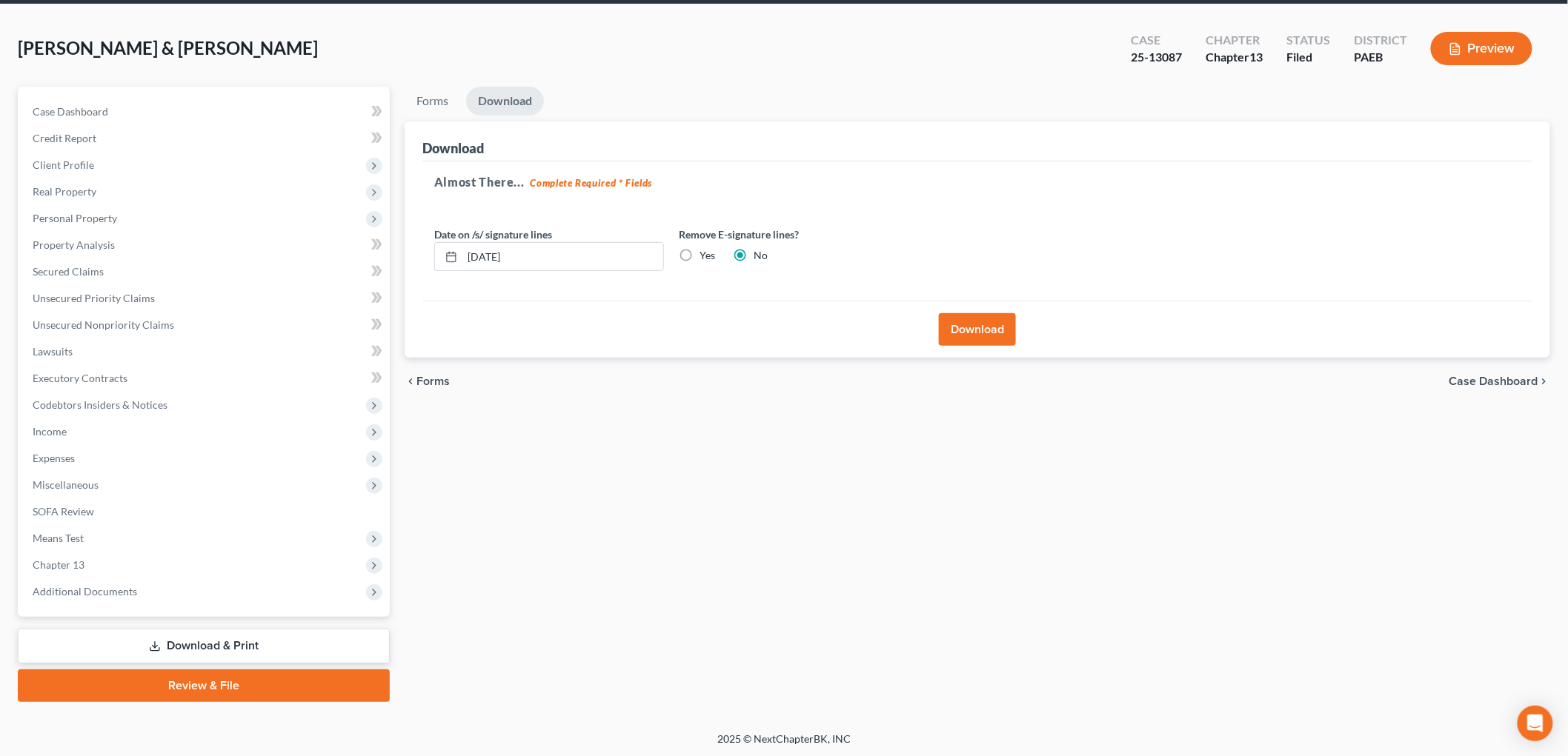
click at [963, 328] on button "Download" at bounding box center [977, 329] width 77 height 32
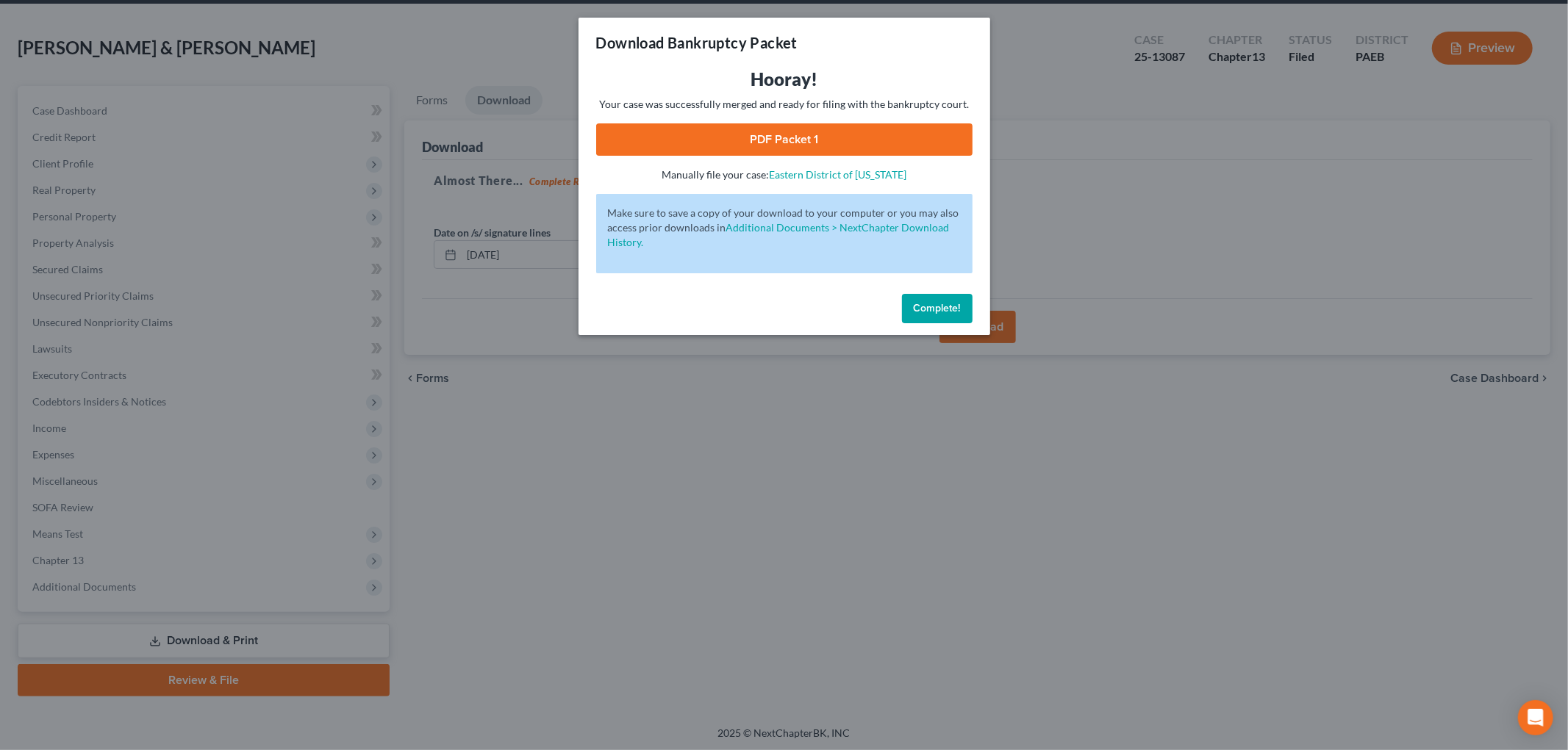
click at [821, 145] on link "PDF Packet 1" at bounding box center [784, 139] width 376 height 32
